Goal: Transaction & Acquisition: Purchase product/service

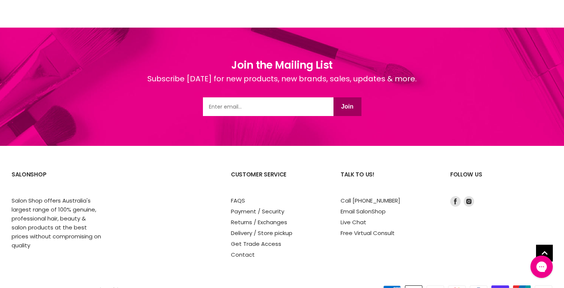
scroll to position [1634, 0]
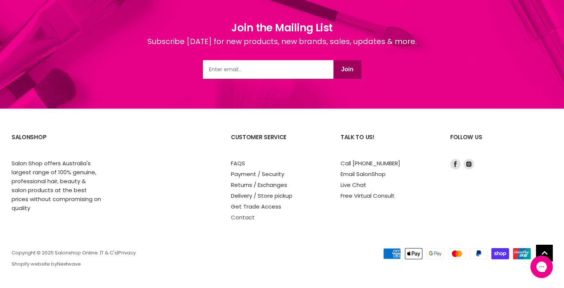
click at [245, 217] on link "Contact" at bounding box center [243, 218] width 24 height 8
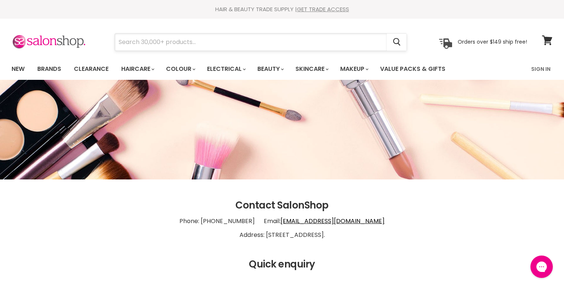
click at [174, 45] on input "Search" at bounding box center [251, 42] width 272 height 17
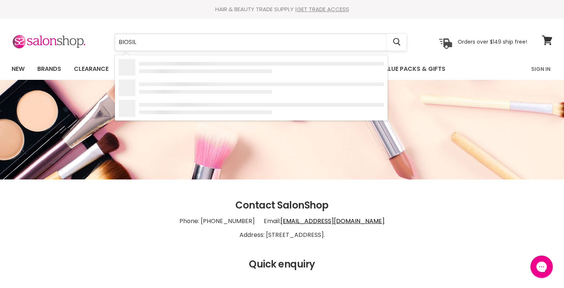
type input "BIOSILK"
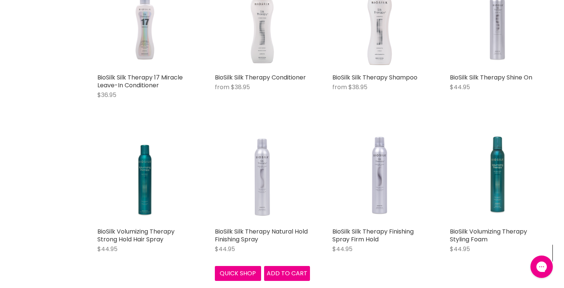
scroll to position [342, 0]
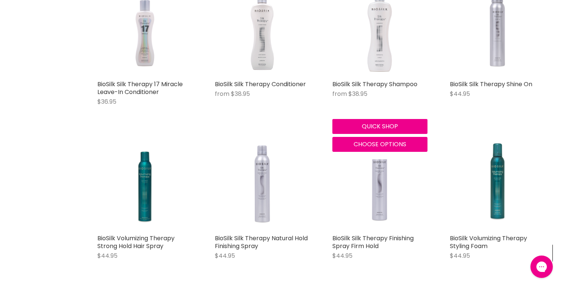
click at [377, 43] on img "Main content" at bounding box center [380, 28] width 56 height 95
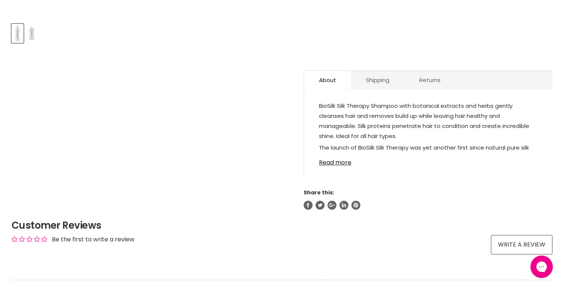
scroll to position [354, 0]
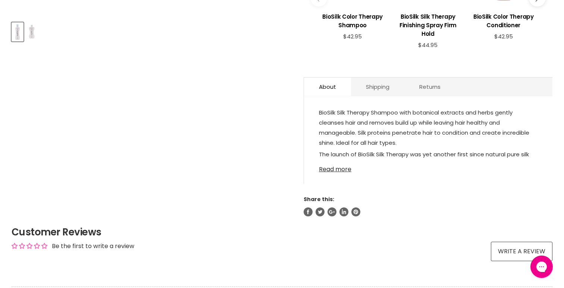
click at [342, 172] on link "Read more" at bounding box center [428, 167] width 219 height 11
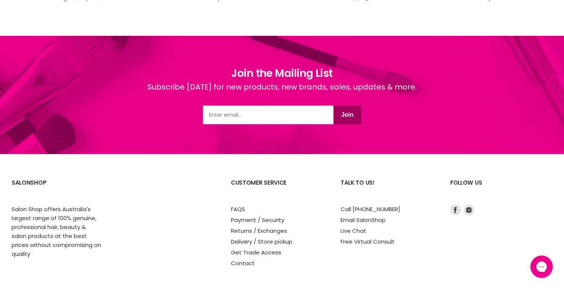
scroll to position [1106, 0]
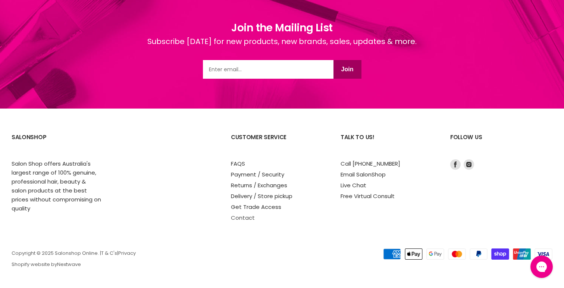
click at [245, 215] on link "Contact" at bounding box center [243, 218] width 24 height 8
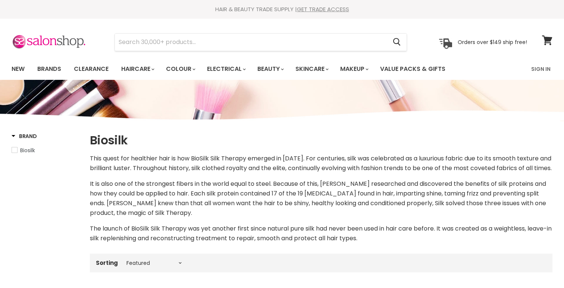
select select "manual"
